Goal: Navigation & Orientation: Find specific page/section

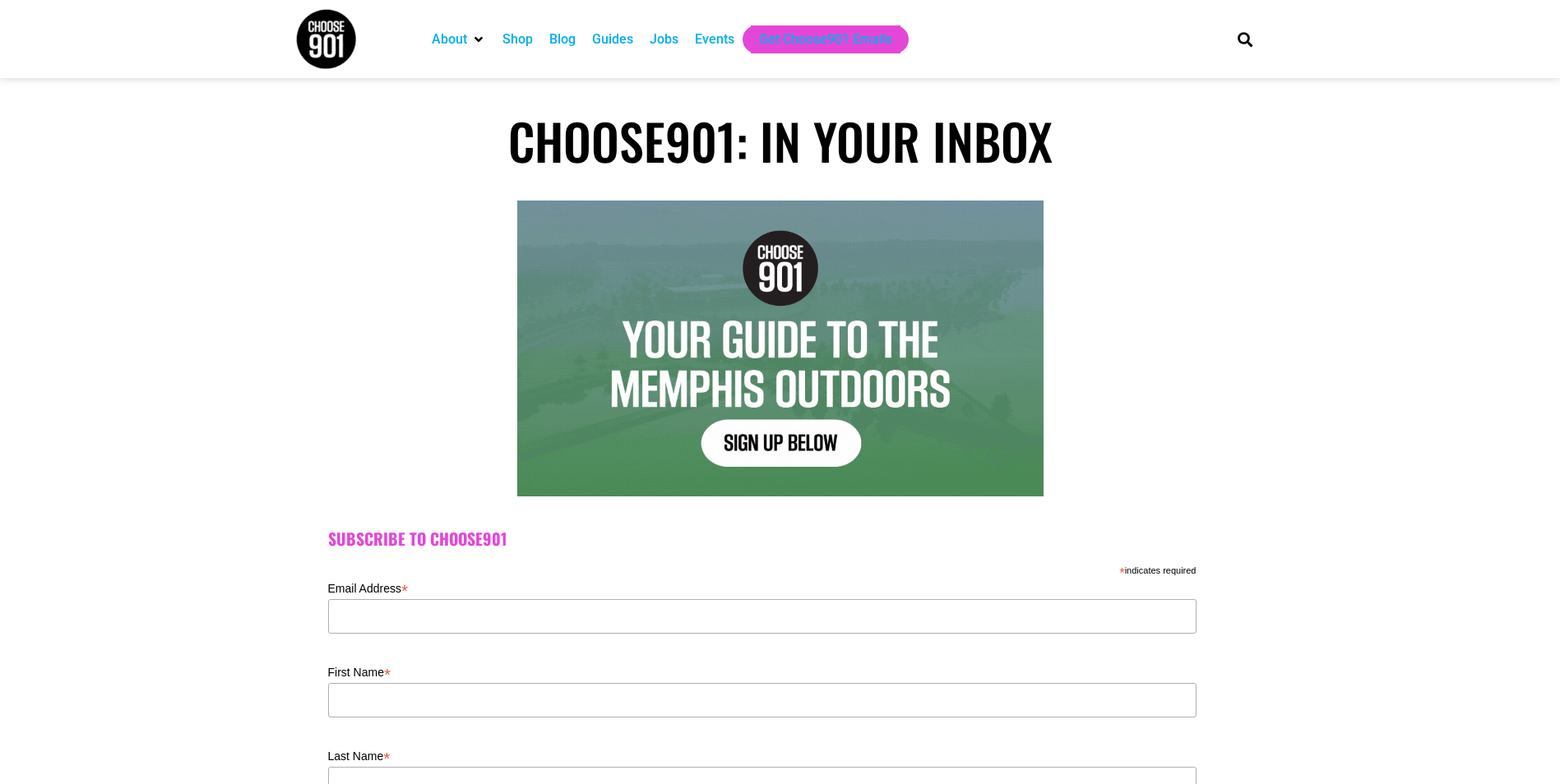
click at [551, 42] on div "Blog" at bounding box center [562, 39] width 26 height 19
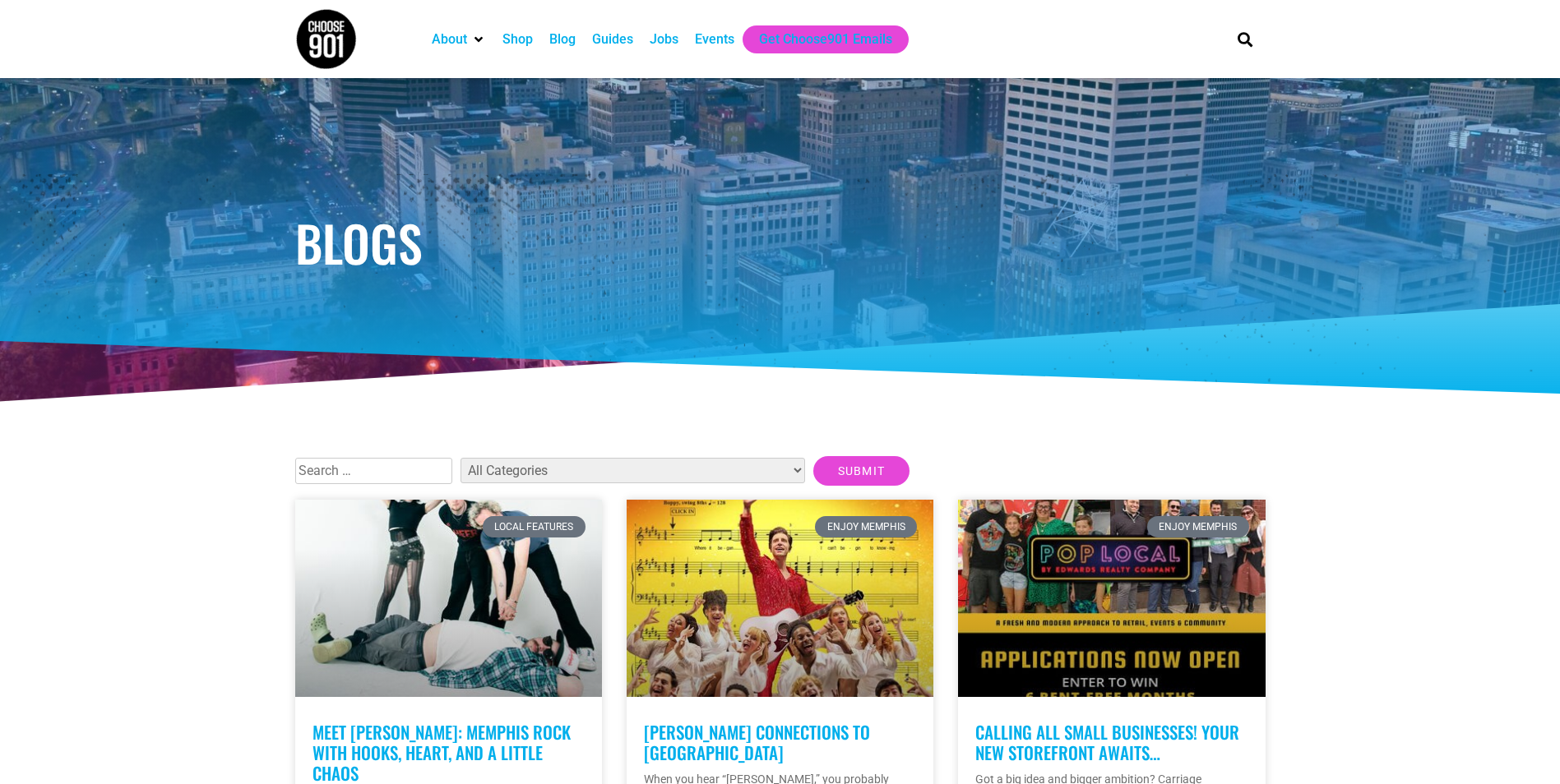
click at [633, 36] on div "Guides" at bounding box center [612, 39] width 42 height 19
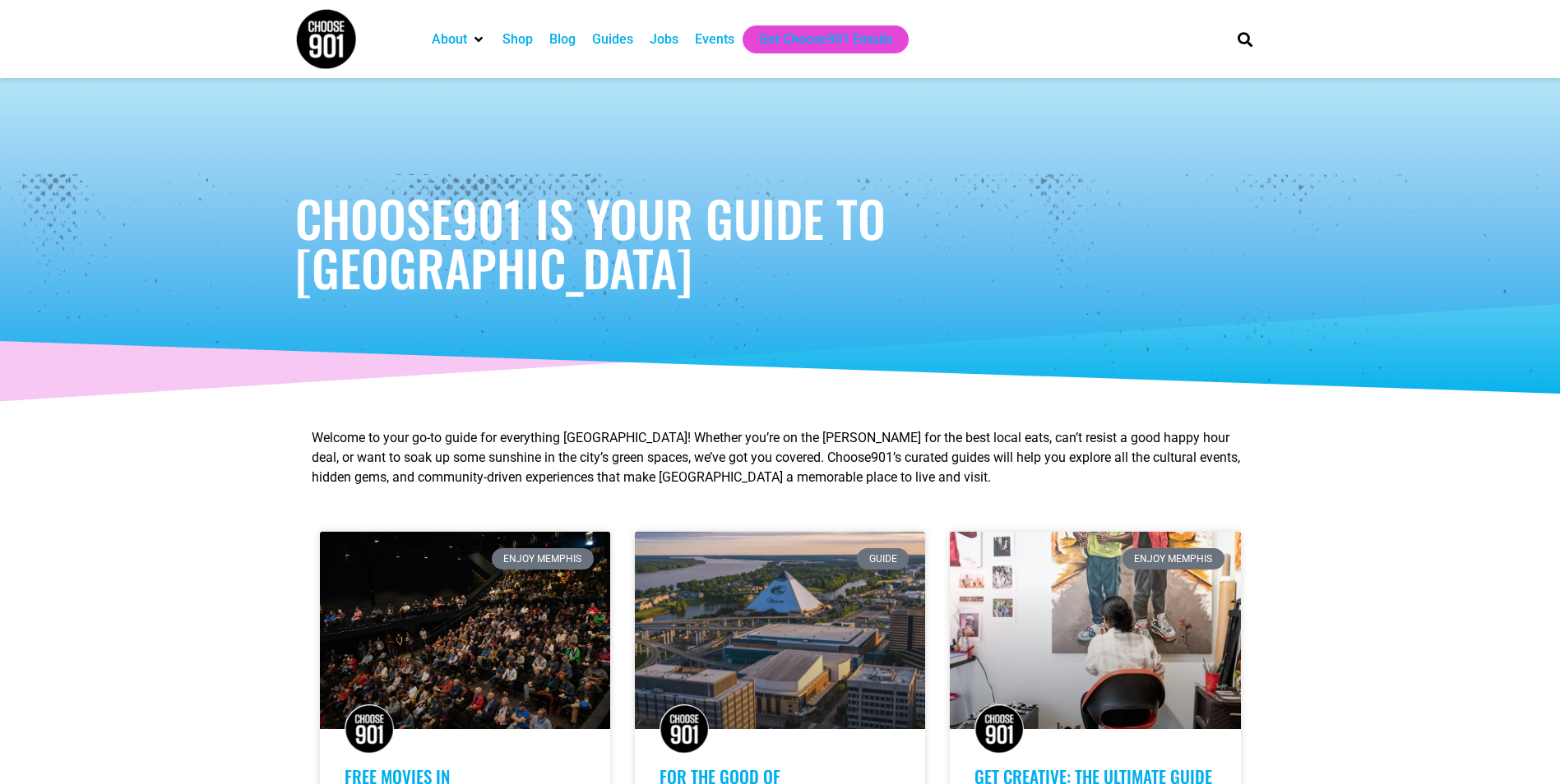
click at [675, 46] on div "Jobs" at bounding box center [663, 39] width 29 height 19
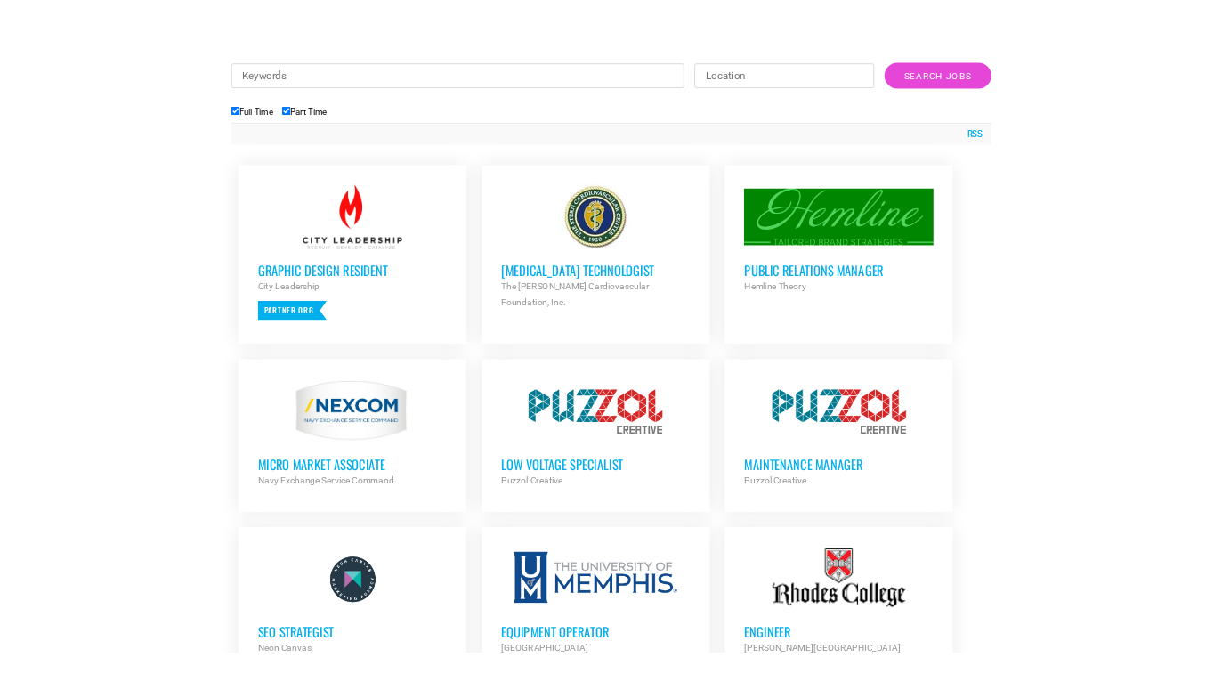
scroll to position [712, 0]
